Goal: Entertainment & Leisure: Consume media (video, audio)

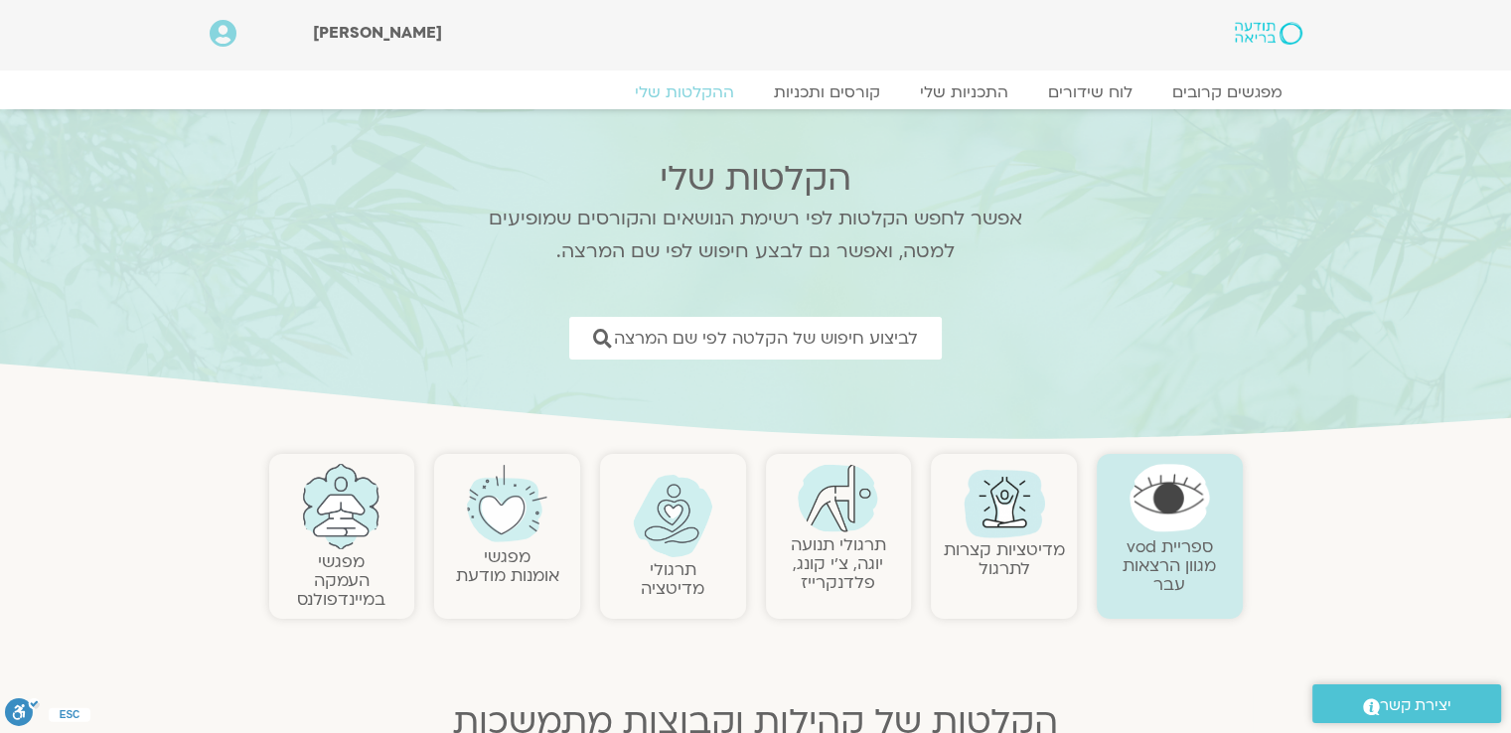
click at [851, 558] on link "תרגולי תנועה יוגה, צ׳י קונג, פלדנקרייז" at bounding box center [838, 563] width 95 height 61
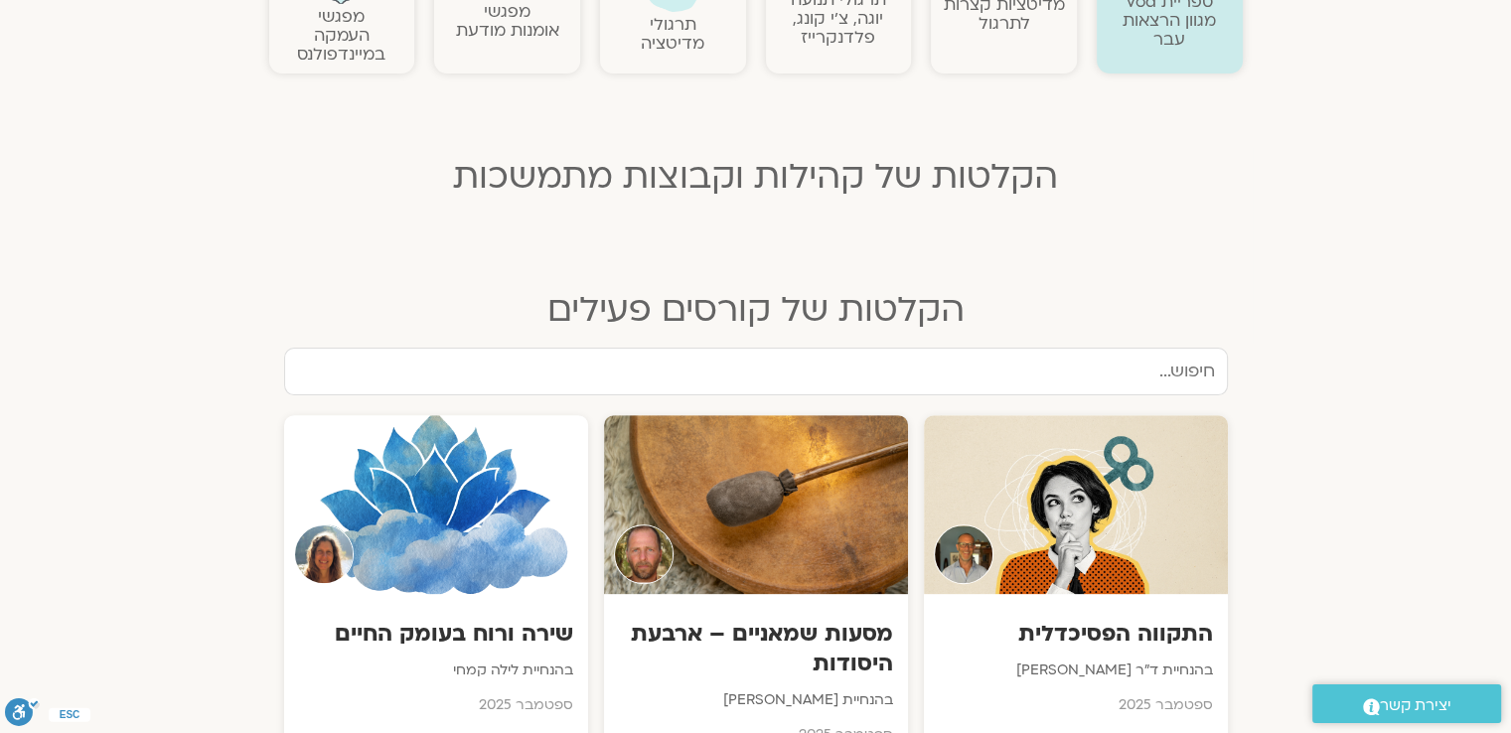
scroll to position [596, 0]
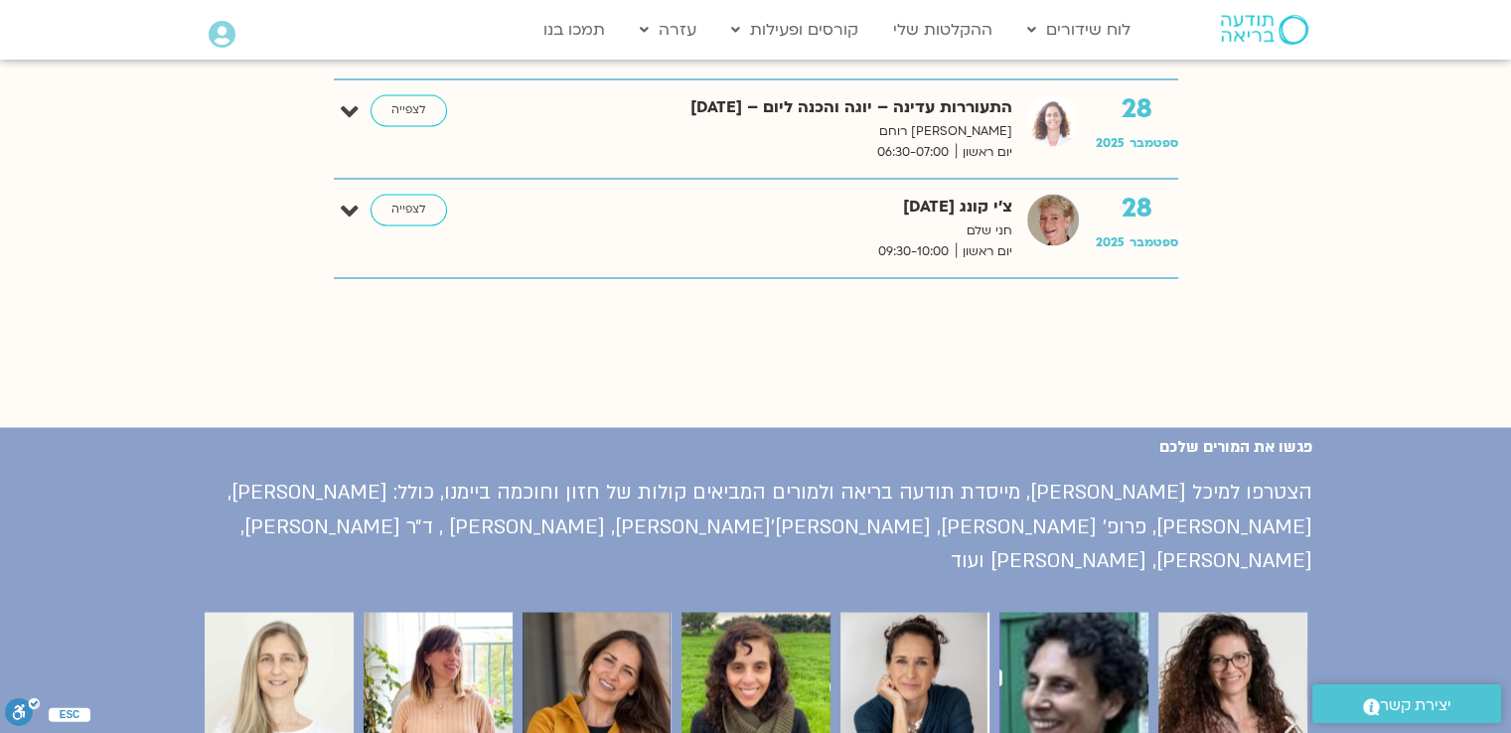
scroll to position [3278, 0]
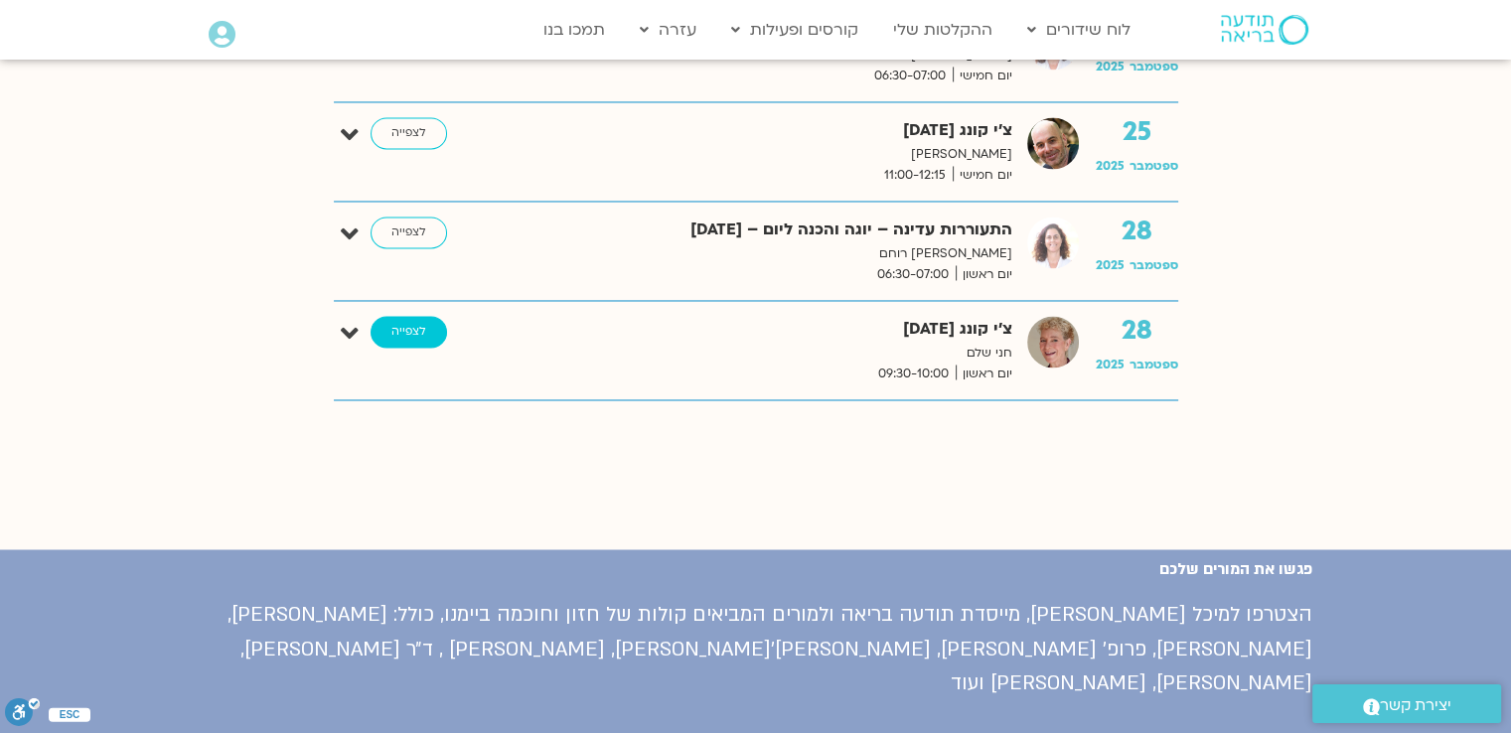
click at [429, 323] on link "לצפייה" at bounding box center [409, 332] width 76 height 32
